Goal: Task Accomplishment & Management: Use online tool/utility

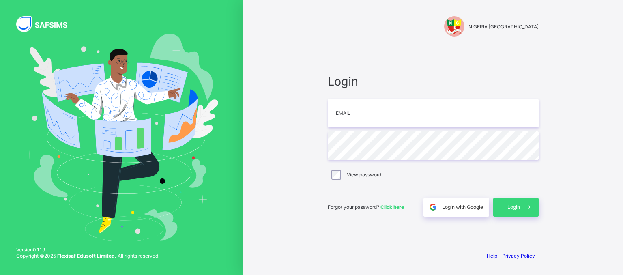
click at [505, 95] on div "Login Email Password View password Forgot your password? Click here Login with …" at bounding box center [433, 145] width 211 height 142
click at [443, 108] on input "email" at bounding box center [433, 113] width 211 height 28
click at [400, 64] on div "Login Email Password View password Forgot your password? Click here Login with …" at bounding box center [432, 145] width 227 height 199
click at [415, 59] on div "Login Email Password View password Forgot your password? Click here Login with …" at bounding box center [432, 145] width 227 height 199
click at [356, 111] on input "email" at bounding box center [433, 113] width 211 height 28
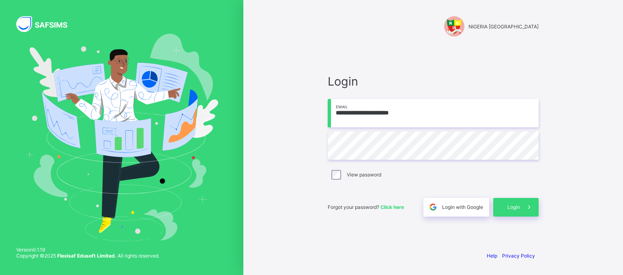
type input "**********"
click at [512, 205] on span "Login" at bounding box center [513, 207] width 13 height 6
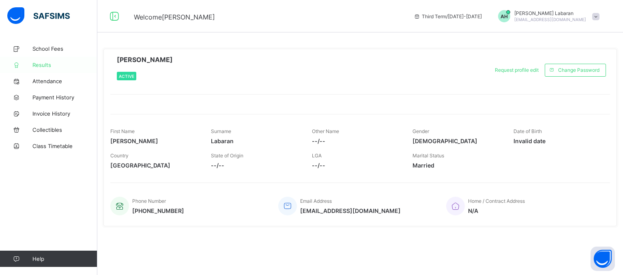
click at [42, 67] on span "Results" at bounding box center [64, 65] width 65 height 6
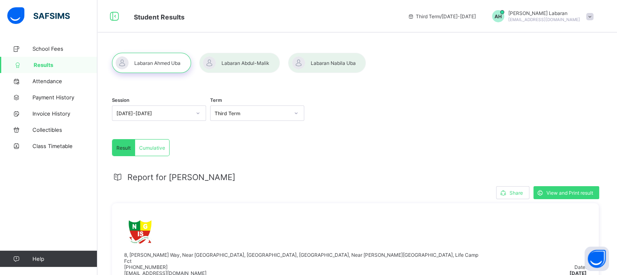
click at [311, 68] on div at bounding box center [327, 63] width 78 height 20
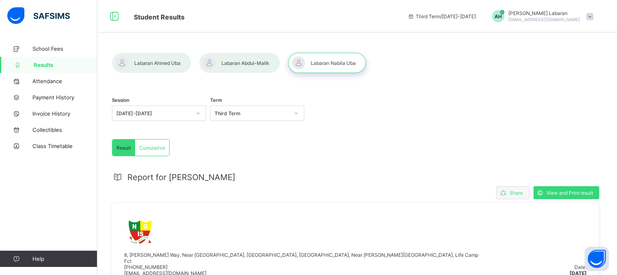
click at [509, 197] on div "Share" at bounding box center [512, 192] width 33 height 13
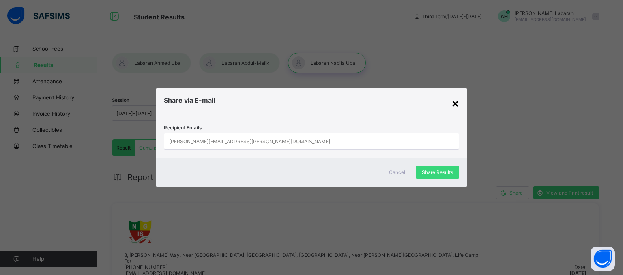
click at [452, 104] on div "×" at bounding box center [455, 103] width 8 height 14
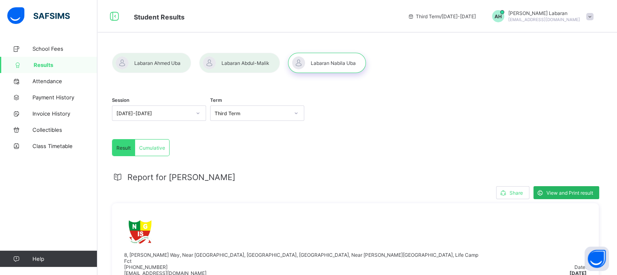
click at [572, 192] on span "View and Print result" at bounding box center [569, 193] width 47 height 6
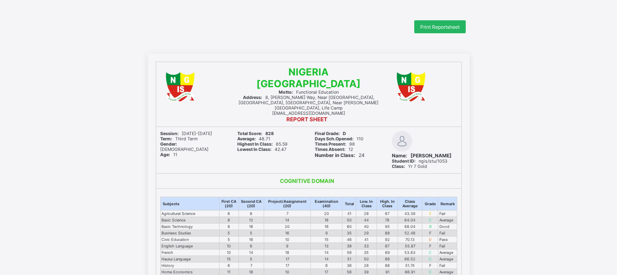
click at [433, 24] on span "Print Reportsheet" at bounding box center [439, 27] width 39 height 6
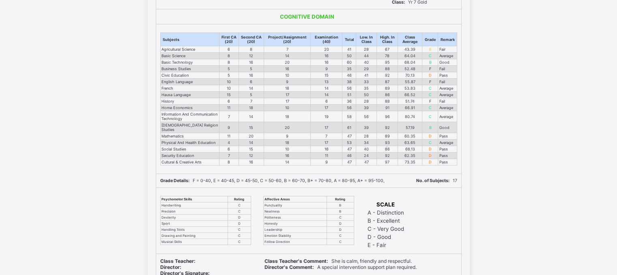
scroll to position [165, 0]
